Goal: Find contact information: Find contact information

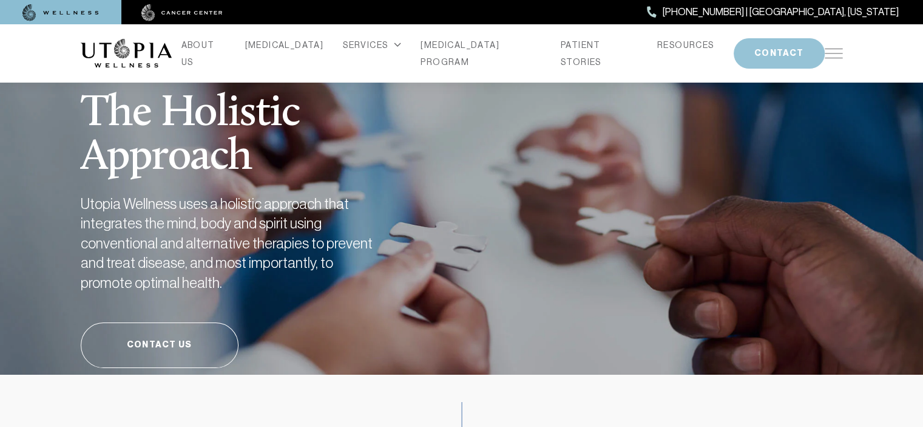
click at [734, 50] on button "CONTACT" at bounding box center [779, 53] width 91 height 30
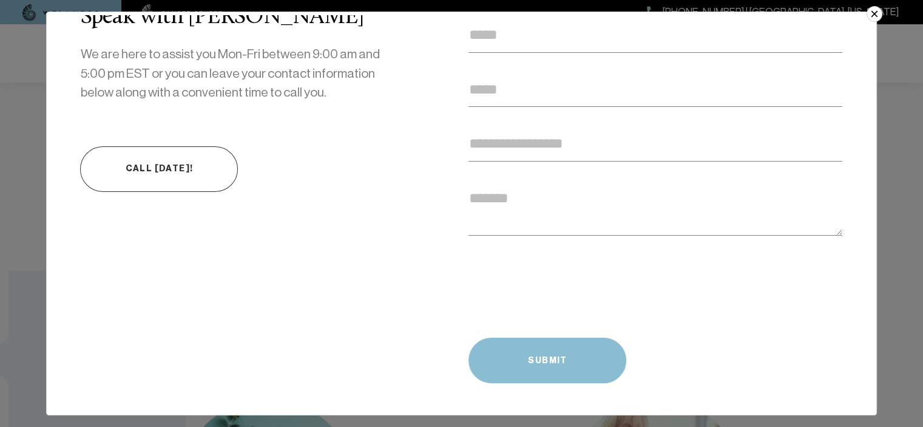
scroll to position [61, 0]
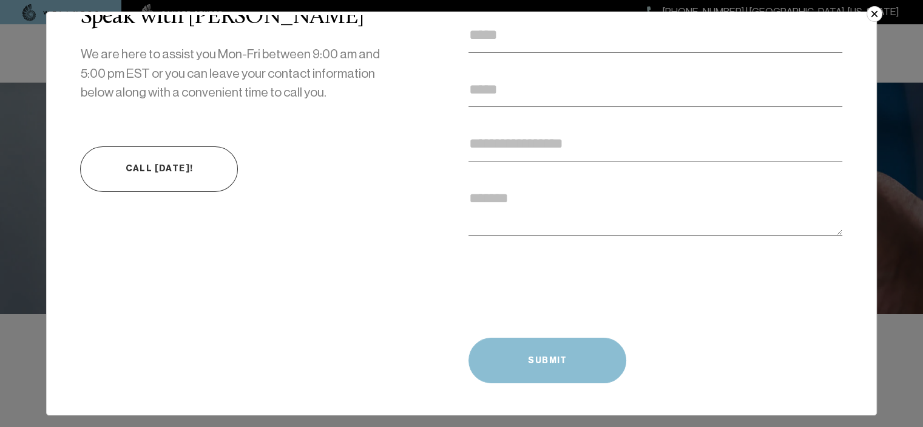
click at [872, 13] on button "×" at bounding box center [875, 14] width 16 height 16
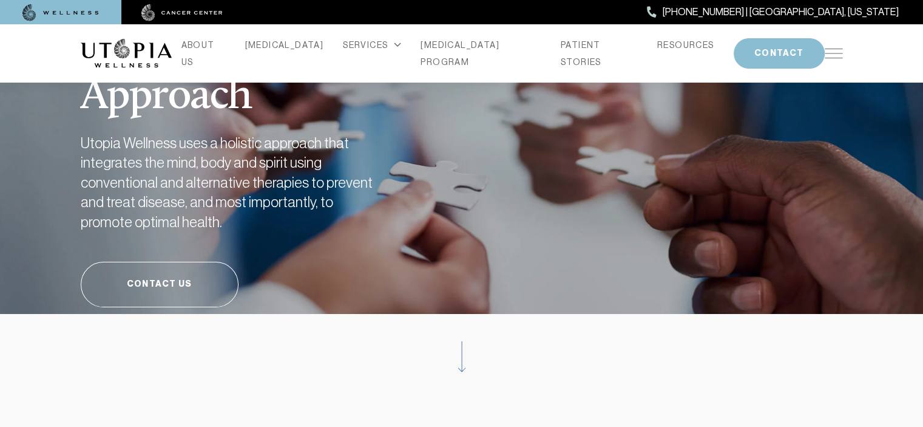
click at [833, 42] on div "ABOUT US CANCER SERVICES Services Overview Oxidative Stress: What It Is, Why It…" at bounding box center [462, 53] width 762 height 58
click at [835, 52] on img at bounding box center [834, 54] width 18 height 10
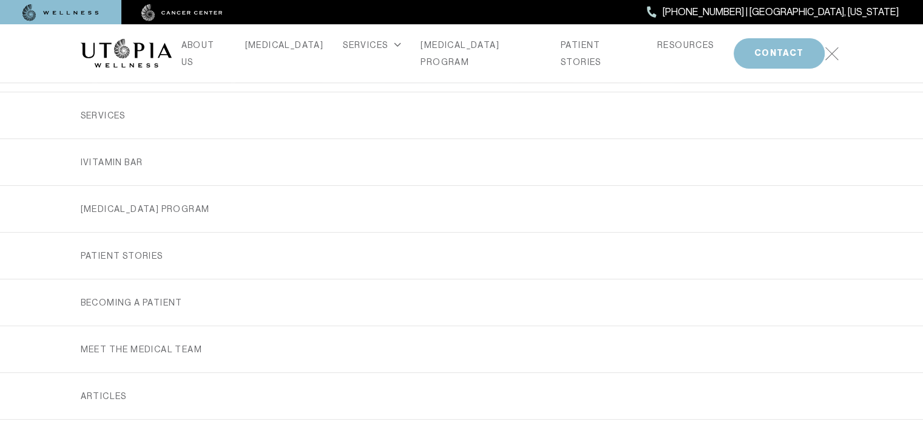
scroll to position [0, 0]
